Goal: Find specific page/section: Find specific page/section

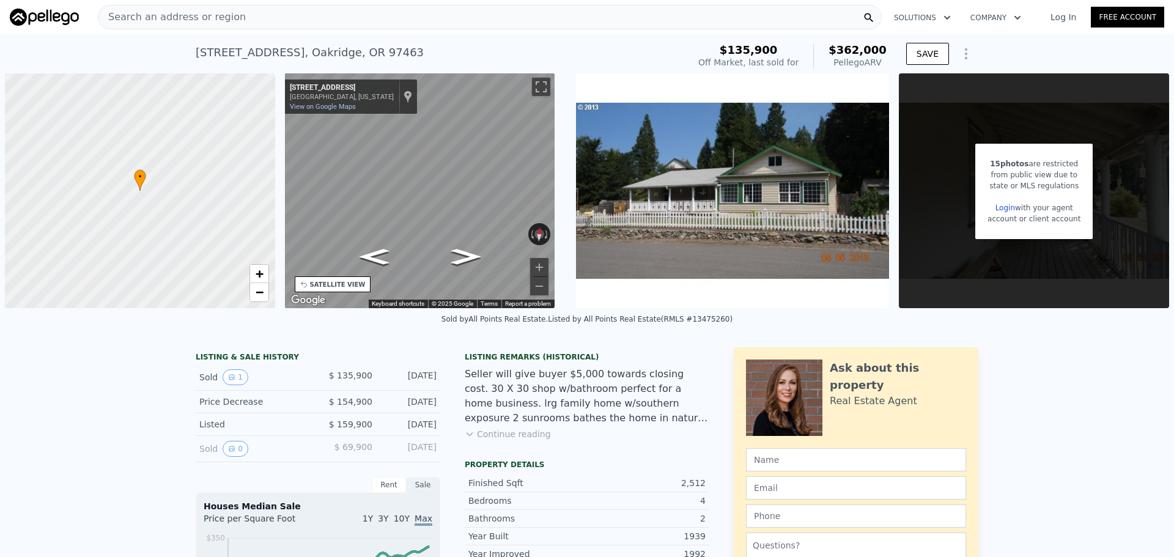
scroll to position [4, 0]
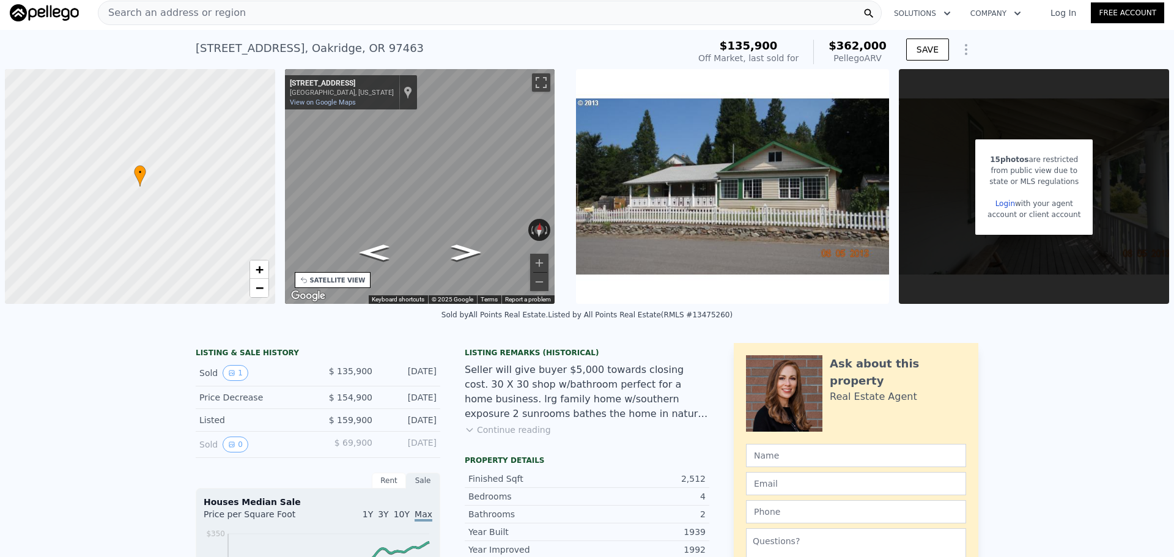
click at [213, 12] on span "Search an address or region" at bounding box center [171, 13] width 147 height 15
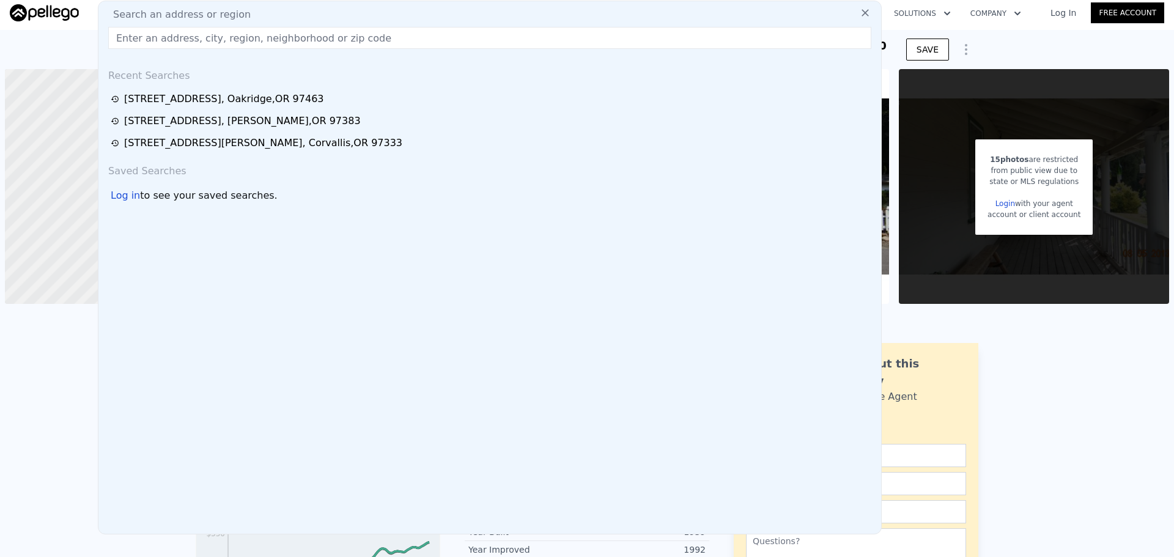
click at [225, 39] on input "text" at bounding box center [489, 38] width 763 height 22
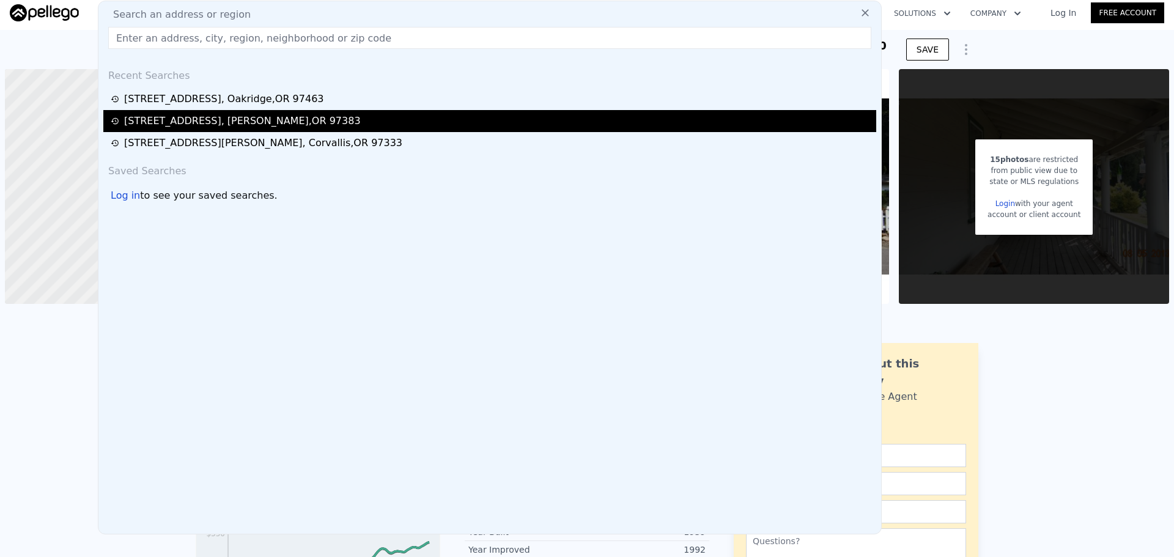
click at [222, 127] on div "[STREET_ADDRESS][PERSON_NAME]" at bounding box center [242, 121] width 237 height 15
type input "3"
type input "2"
type input "1188"
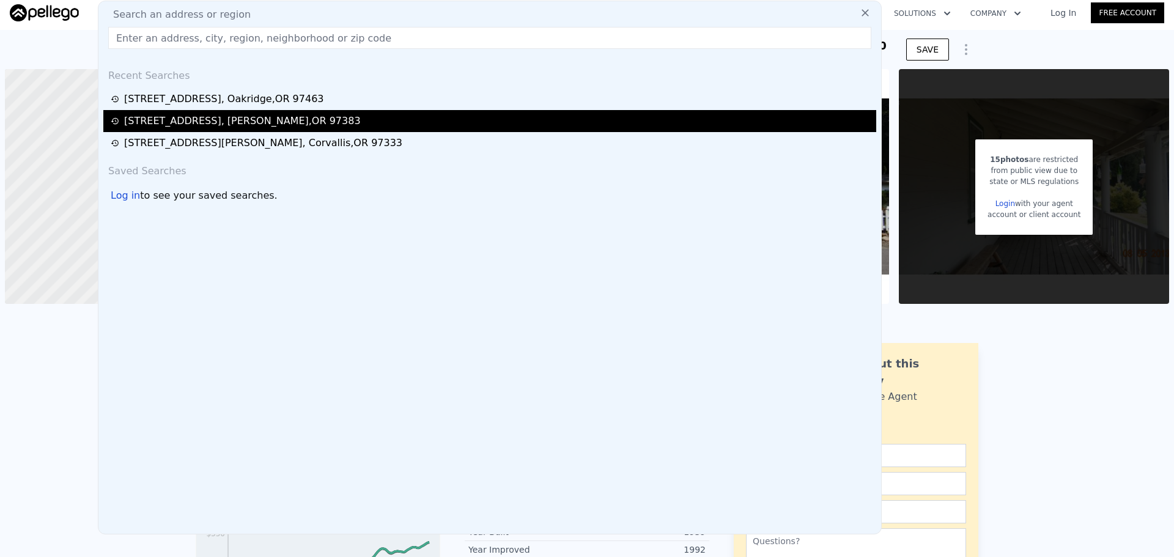
type input "1188"
type input "6969"
type input "$ 166,000"
type input "4"
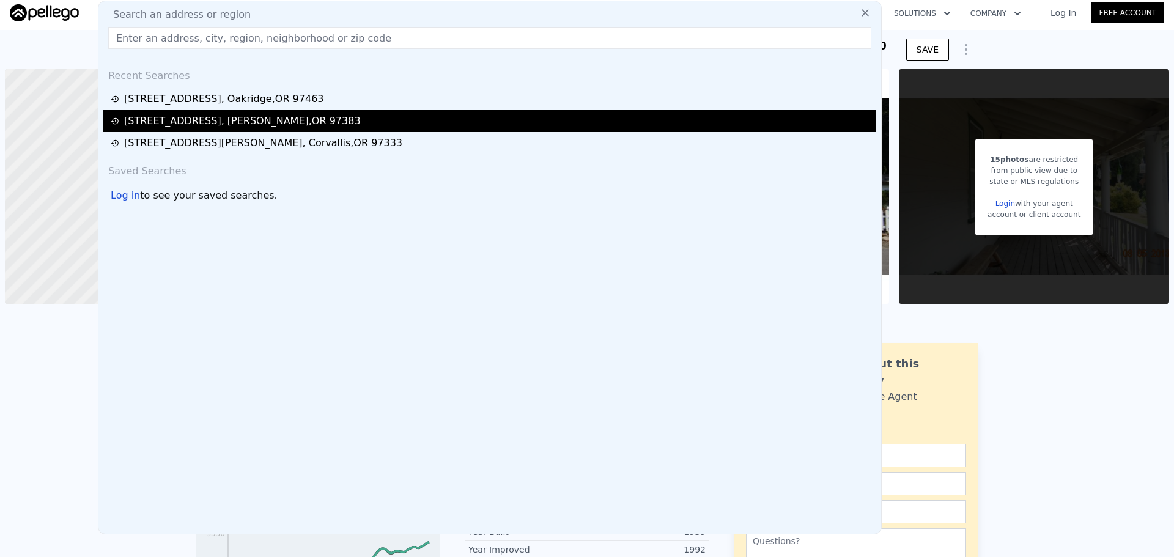
type input "$ 17,336"
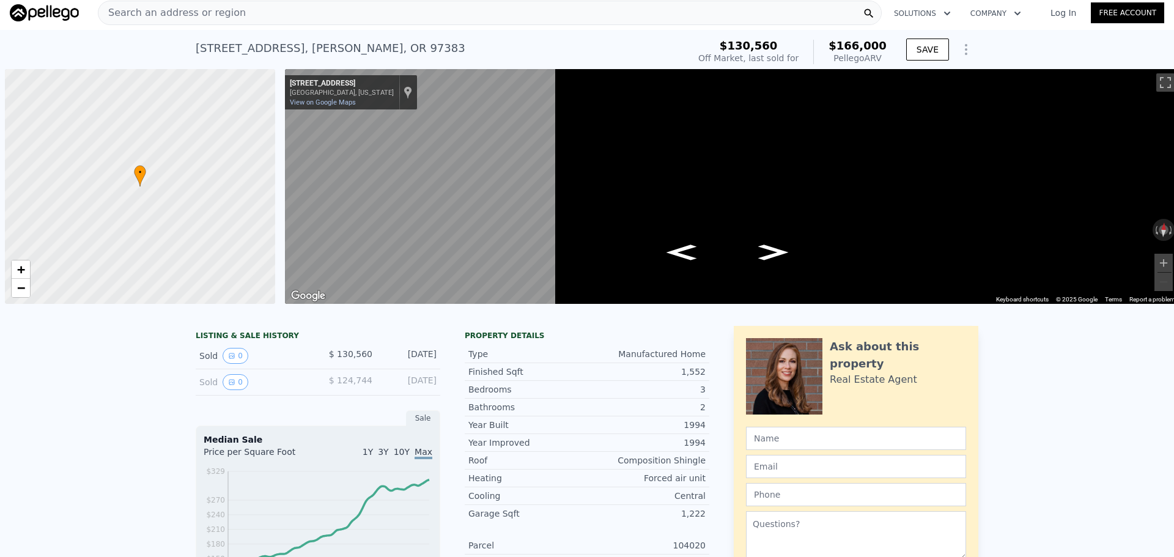
scroll to position [0, 5]
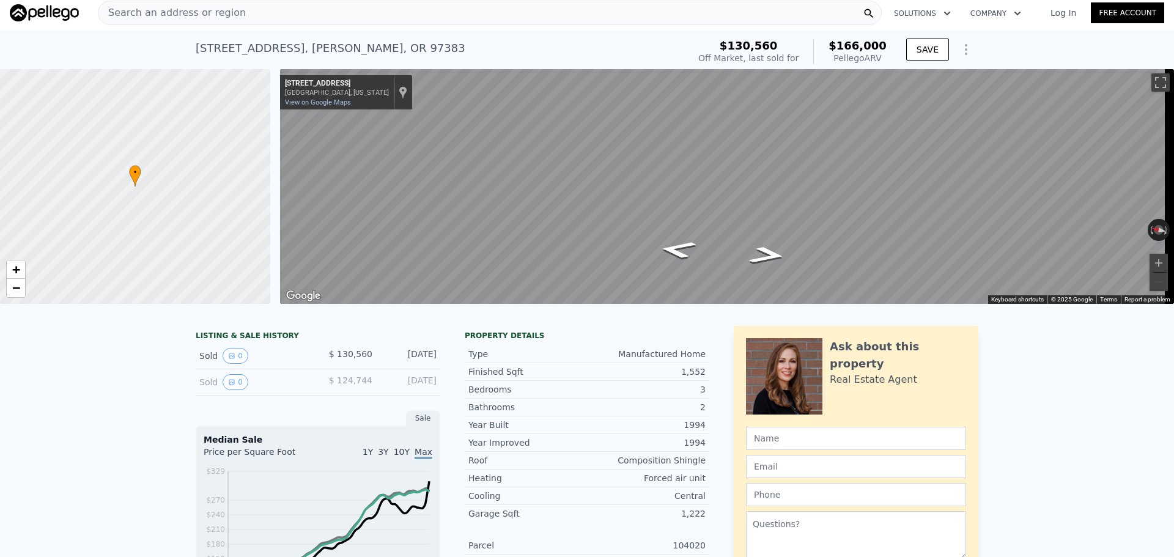
click at [347, 16] on div "Search an address or region" at bounding box center [490, 13] width 784 height 24
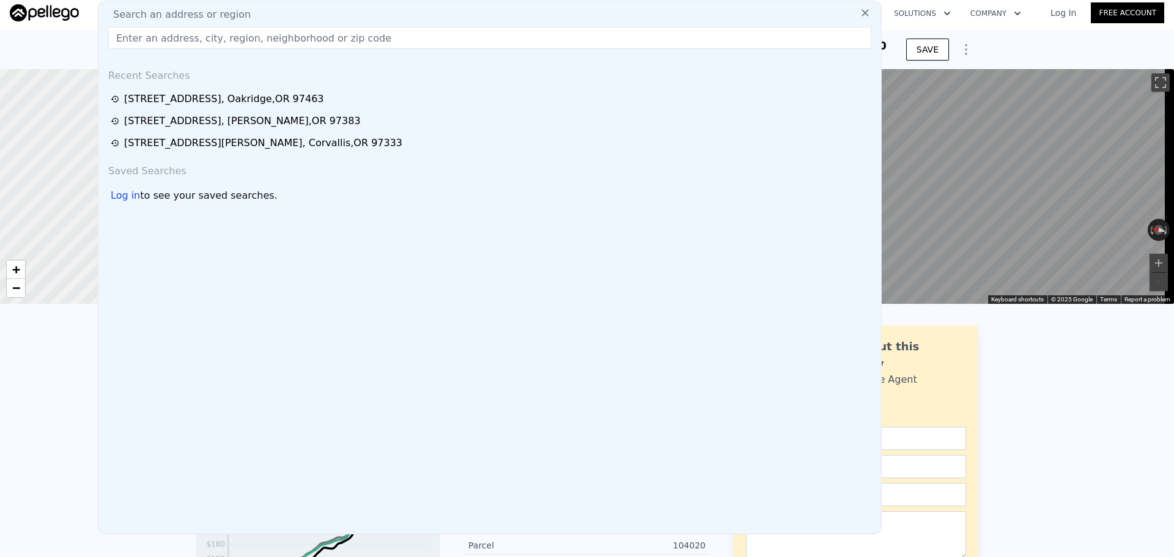
click at [859, 8] on icon at bounding box center [865, 13] width 12 height 12
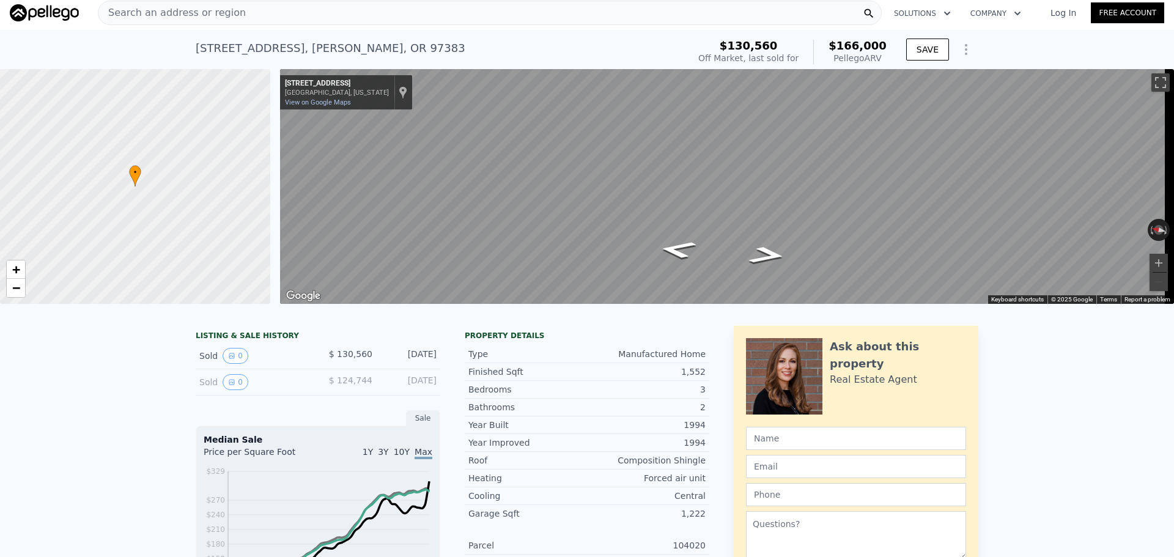
click at [848, 20] on div "Search an address or region" at bounding box center [490, 13] width 784 height 24
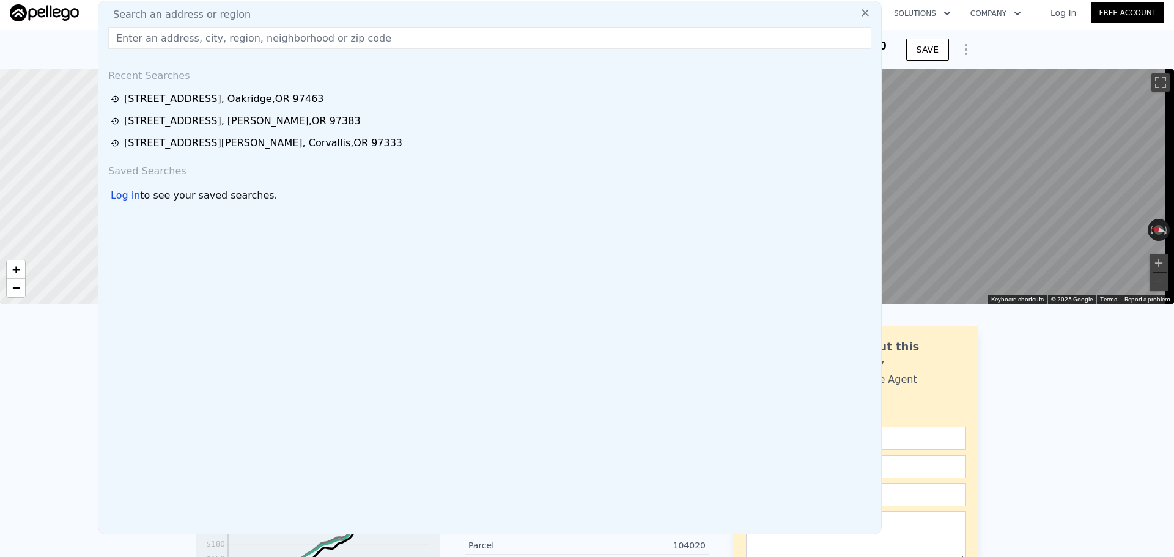
click at [854, 4] on button at bounding box center [865, 12] width 22 height 24
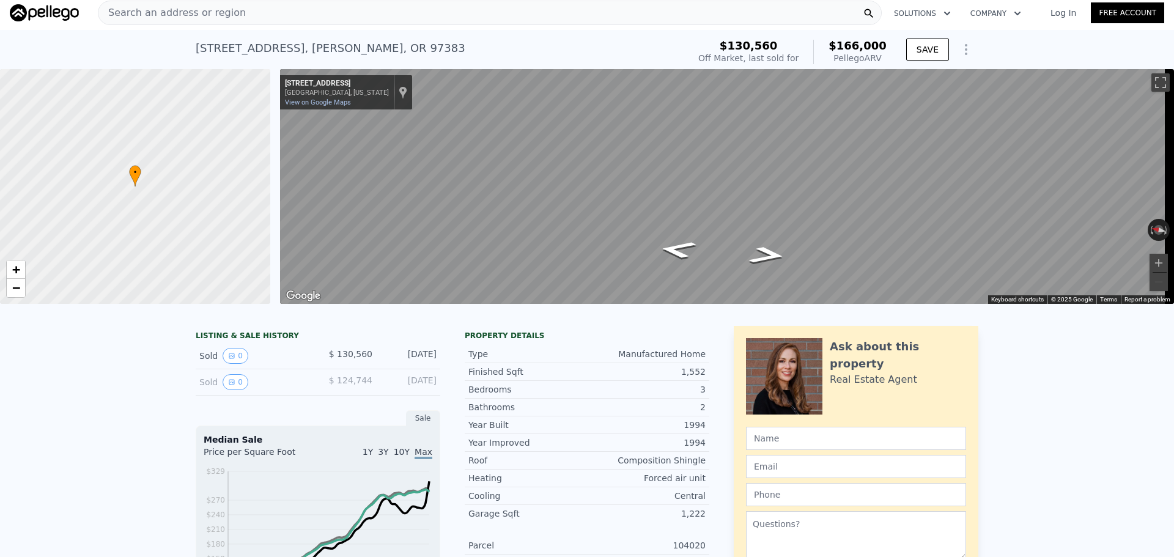
click at [709, 20] on div "Search an address or region" at bounding box center [490, 13] width 784 height 24
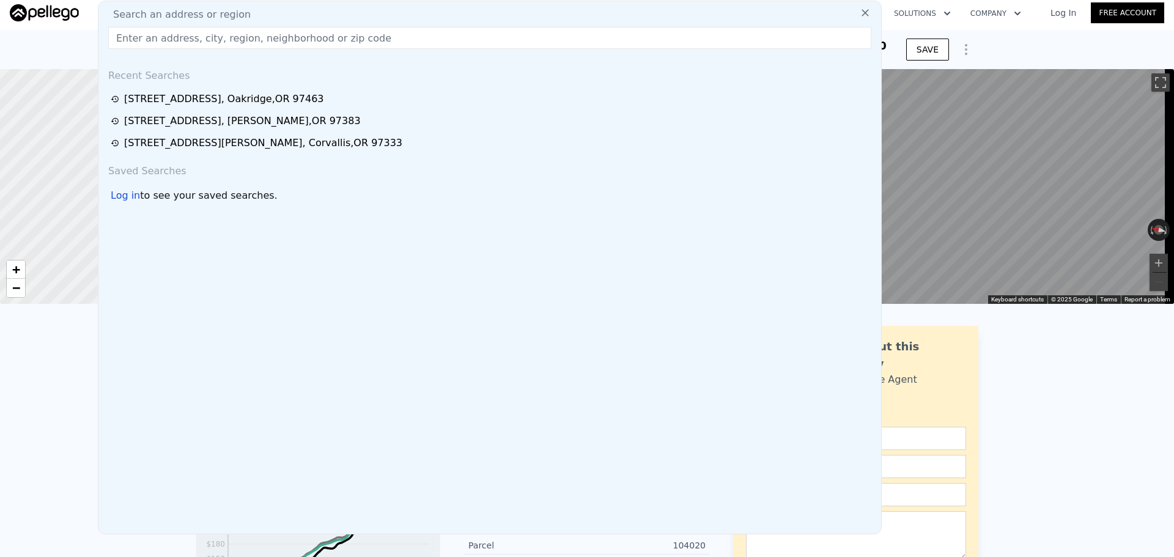
click at [859, 10] on icon at bounding box center [865, 13] width 12 height 12
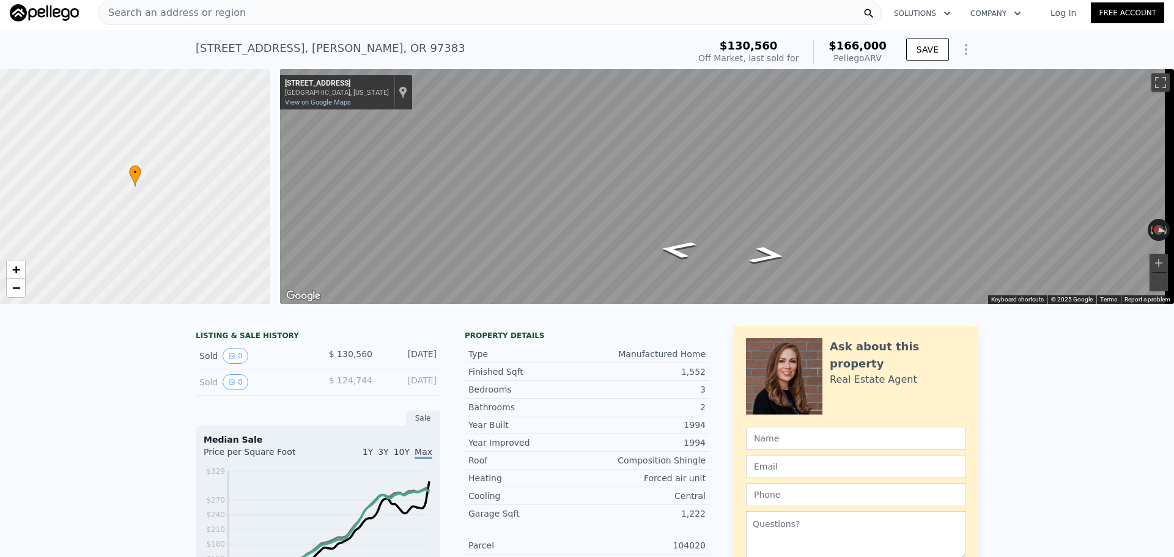
click at [830, 12] on div "Search an address or region" at bounding box center [490, 13] width 784 height 24
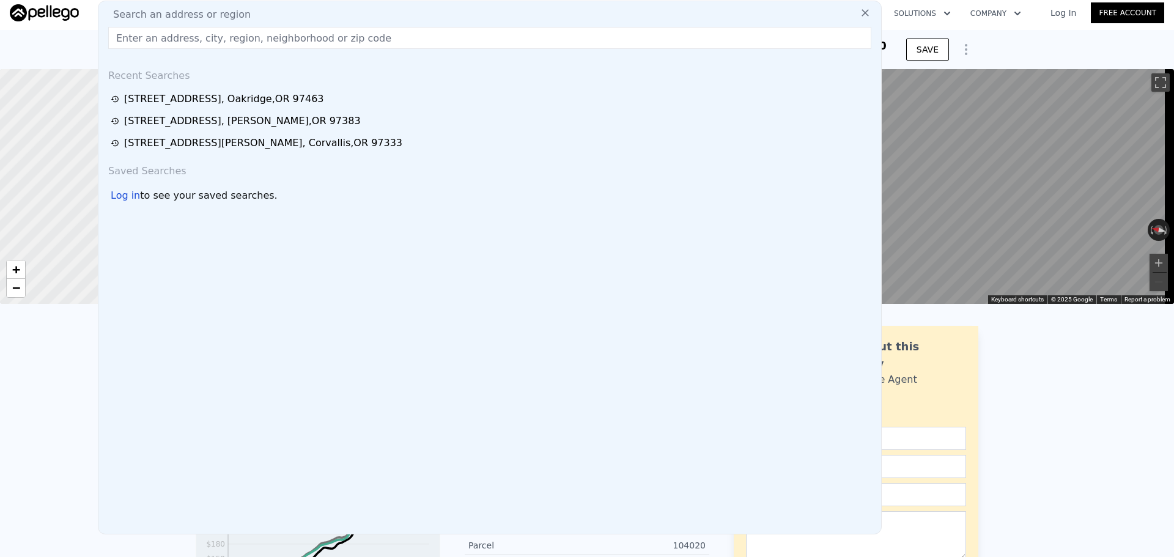
click at [859, 8] on icon at bounding box center [865, 13] width 12 height 12
